Goal: Task Accomplishment & Management: Manage account settings

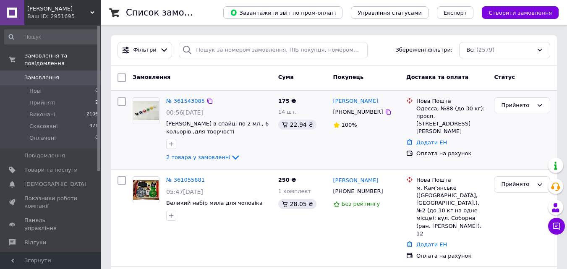
click at [175, 106] on div "№ 361543085 00:56[DATE] Гуаш в спайці по 2 мл., 6 кольорів ,для творчості 2 тов…" at bounding box center [219, 130] width 112 height 72
click at [173, 100] on link "№ 361543085" at bounding box center [185, 101] width 39 height 6
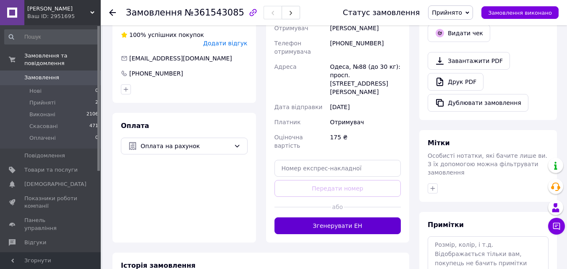
scroll to position [294, 0]
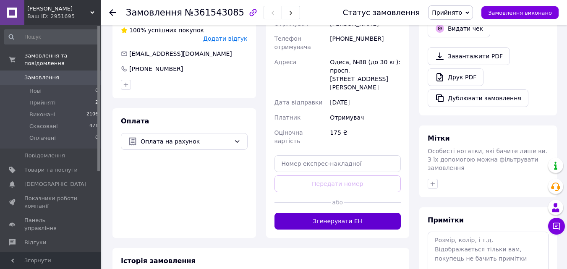
click at [367, 213] on button "Згенерувати ЕН" at bounding box center [338, 221] width 127 height 17
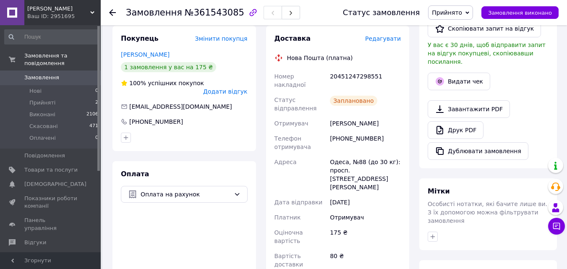
scroll to position [126, 0]
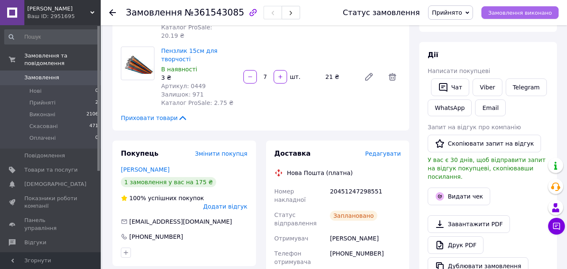
click at [520, 11] on span "Замовлення виконано" at bounding box center [520, 13] width 64 height 6
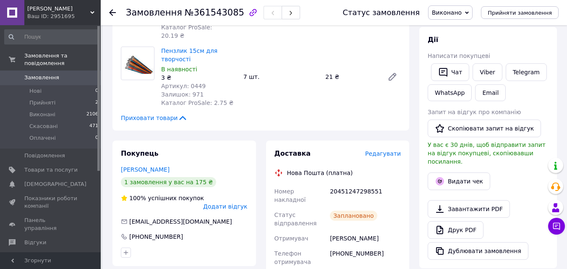
click at [52, 74] on span "Замовлення" at bounding box center [41, 78] width 35 height 8
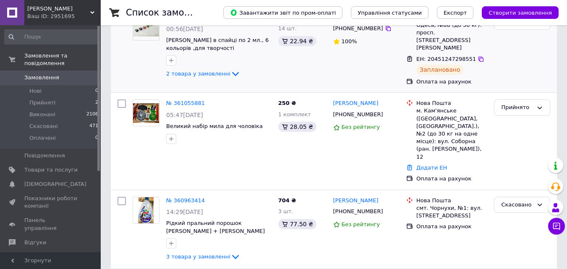
scroll to position [84, 0]
